Goal: Book appointment/travel/reservation

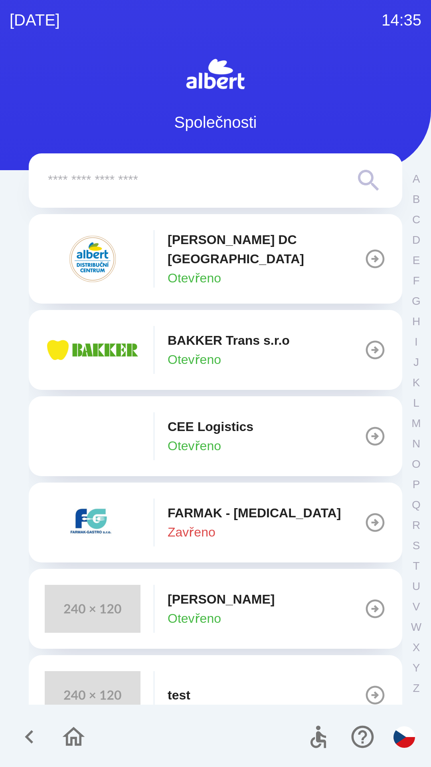
click at [235, 245] on p "[PERSON_NAME] DC [GEOGRAPHIC_DATA]" at bounding box center [266, 249] width 197 height 38
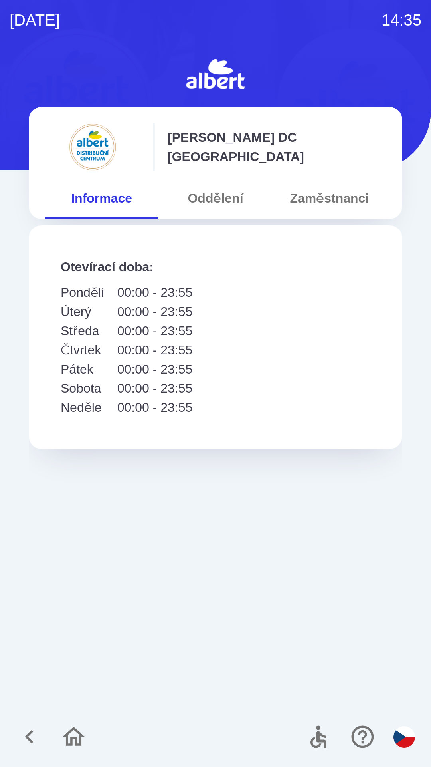
click at [220, 195] on button "Oddělení" at bounding box center [216, 198] width 114 height 29
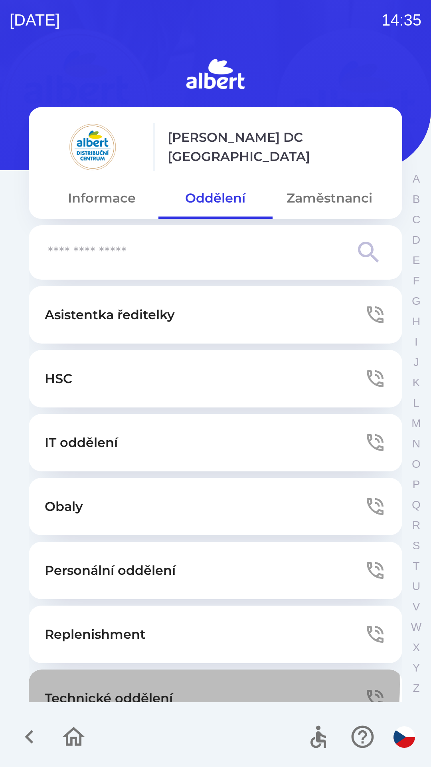
click at [115, 684] on button "Technické oddělení" at bounding box center [216, 698] width 374 height 58
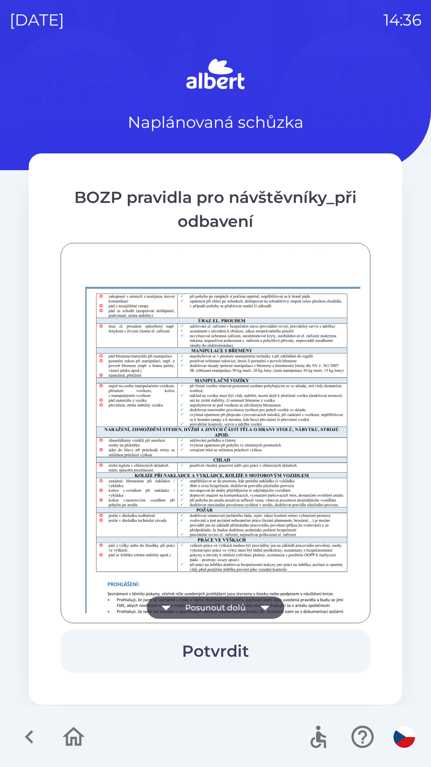
scroll to position [561, 0]
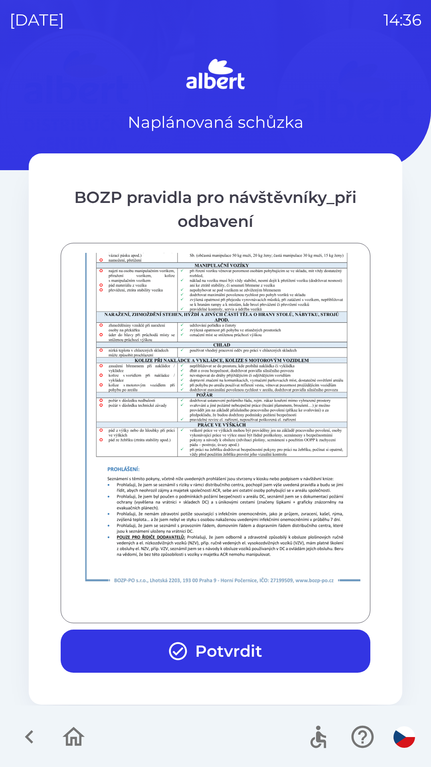
click at [209, 651] on button "Potvrdit" at bounding box center [216, 651] width 310 height 43
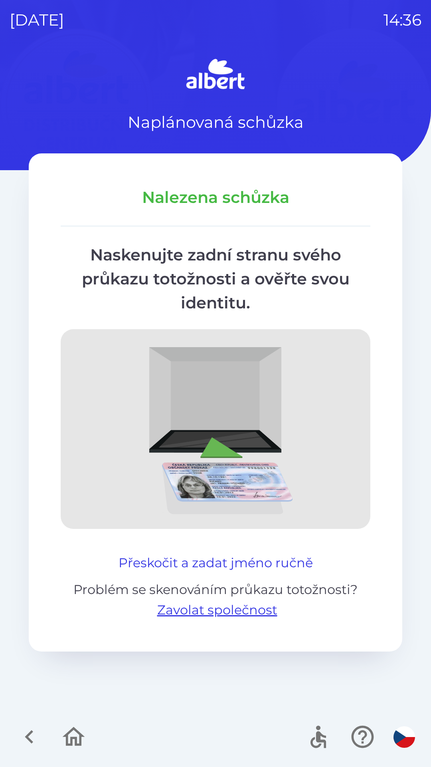
click at [250, 555] on button "Přeskočit a zadat jméno ručně" at bounding box center [215, 562] width 201 height 19
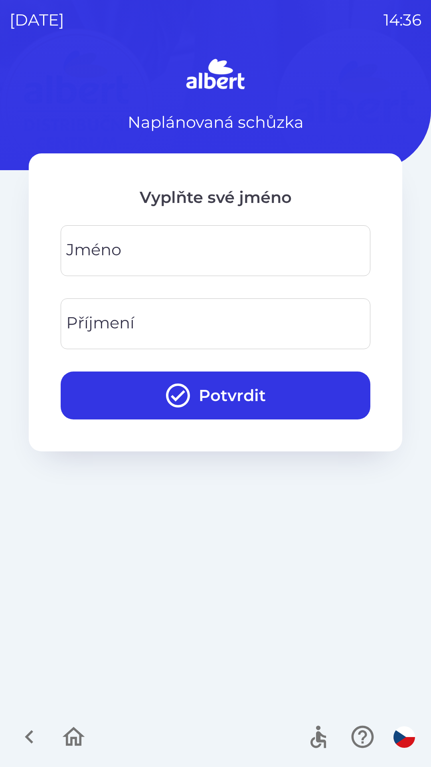
click at [161, 246] on input "Jméno" at bounding box center [215, 251] width 291 height 32
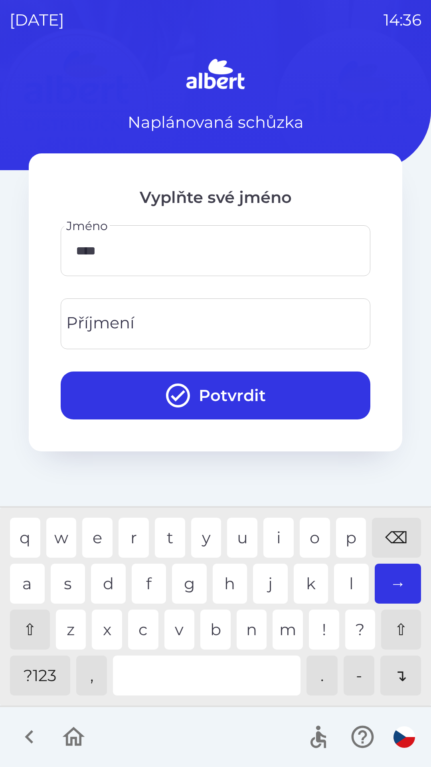
type input "*****"
click at [57, 584] on div "s" at bounding box center [68, 584] width 35 height 40
click at [139, 317] on input "Příjmení" at bounding box center [215, 324] width 291 height 32
click at [342, 581] on div "l" at bounding box center [351, 584] width 35 height 40
click at [307, 536] on div "o" at bounding box center [315, 538] width 30 height 40
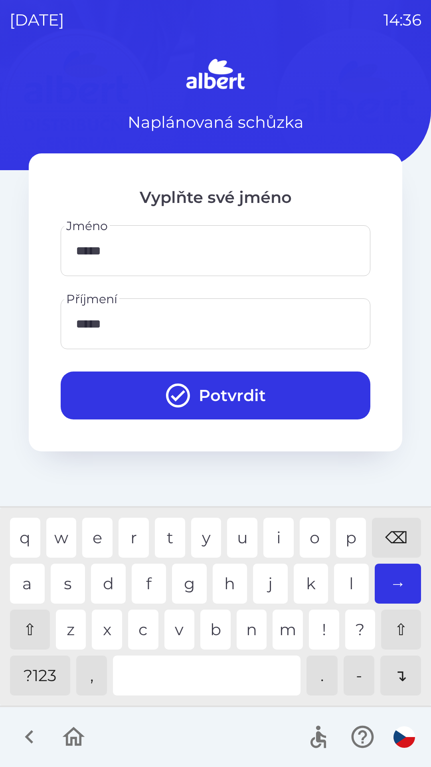
click at [234, 531] on div "u" at bounding box center [242, 538] width 30 height 40
type input "*******"
click at [203, 392] on button "Potvrdit" at bounding box center [216, 395] width 310 height 48
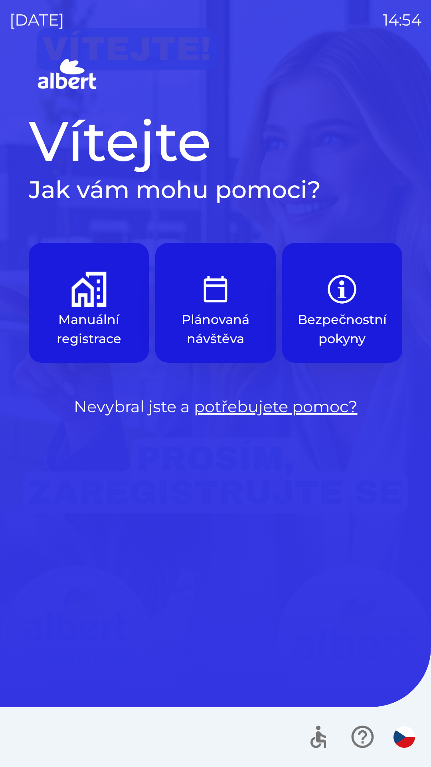
click at [8, 241] on div "[DATE] 14:54 Vítejte Jak vám mohu pomoci? Manuální registrace Plánovaná návštěv…" at bounding box center [215, 383] width 431 height 767
click at [240, 300] on button "Plánovaná návštěva" at bounding box center [215, 303] width 120 height 120
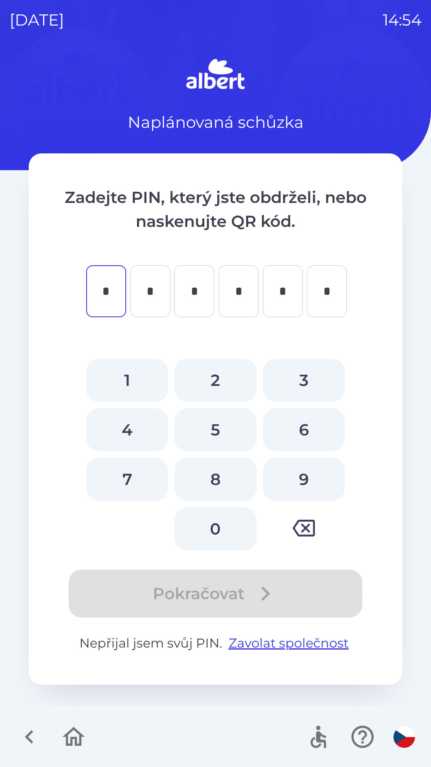
click at [3, 763] on div at bounding box center [215, 737] width 431 height 60
click at [19, 728] on icon "button" at bounding box center [29, 736] width 27 height 27
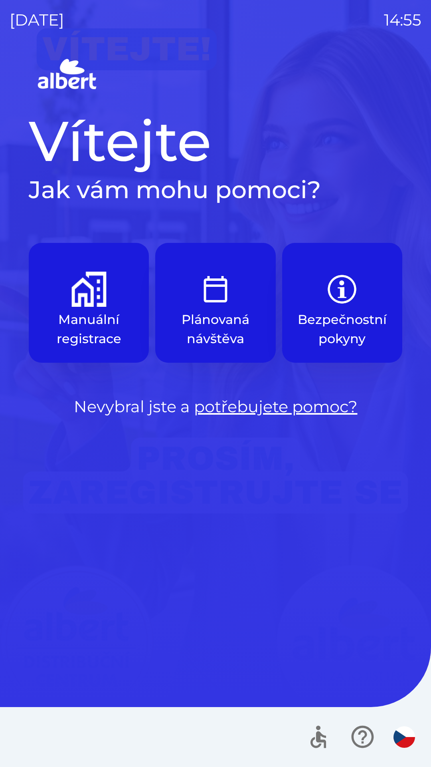
click at [408, 600] on div "[DATE] 14:55 Vítejte Jak vám mohu pomoci? Manuální registrace Plánovaná návštěv…" at bounding box center [215, 383] width 431 height 767
click at [2, 457] on div "[DATE] 14:55 Vítejte Jak vám mohu pomoci? Manuální registrace Plánovaná návštěv…" at bounding box center [215, 383] width 431 height 767
click at [431, 103] on div "[DATE] 14:55 Vítejte Jak vám mohu pomoci? Manuální registrace Plánovaná návštěv…" at bounding box center [215, 383] width 431 height 767
click at [244, 628] on div "Vítejte Jak vám mohu pomoci? Manuální registrace Plánovaná návštěva Bezpečnostn…" at bounding box center [216, 411] width 412 height 711
click at [144, 653] on div "Vítejte Jak vám mohu pomoci? Manuální registrace Plánovaná návštěva Bezpečnostn…" at bounding box center [216, 411] width 412 height 711
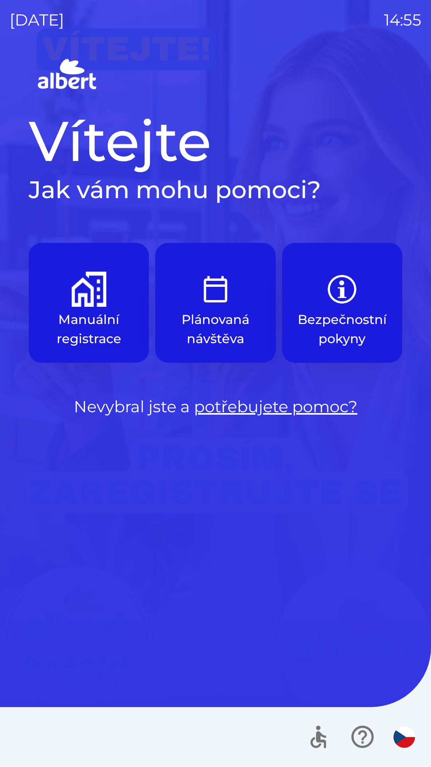
click at [348, 456] on div "Vítejte Jak vám mohu pomoci? Manuální registrace Plánovaná návštěva Bezpečnostn…" at bounding box center [216, 411] width 412 height 711
click at [304, 309] on button "Bezpečnostní pokyny" at bounding box center [342, 303] width 120 height 120
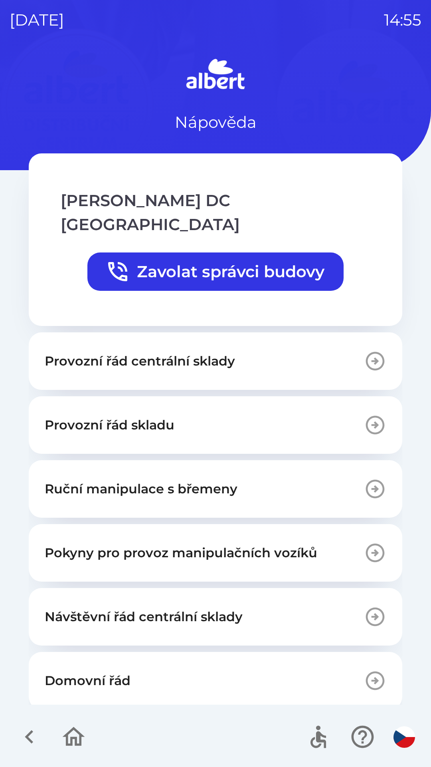
click at [25, 735] on icon "button" at bounding box center [29, 736] width 27 height 27
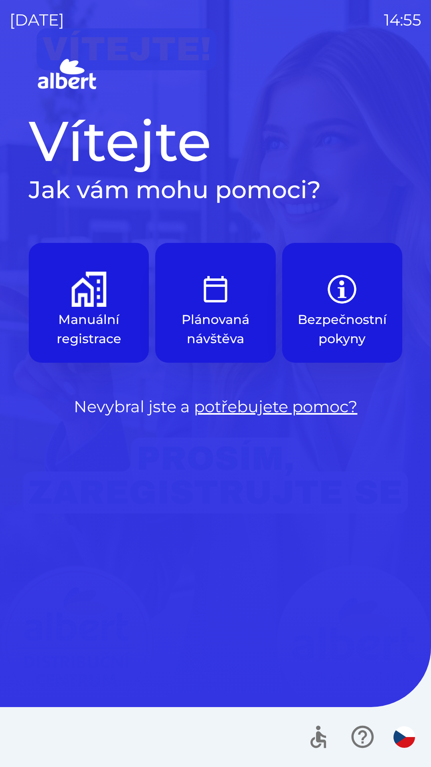
click at [145, 407] on p "Nevybral jste a potřebujete pomoc?" at bounding box center [216, 407] width 374 height 24
click at [290, 740] on div at bounding box center [215, 737] width 431 height 60
